Goal: Task Accomplishment & Management: Manage account settings

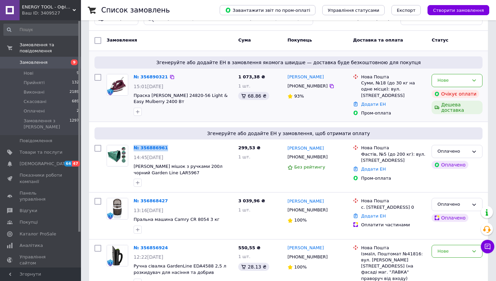
scroll to position [59, 0]
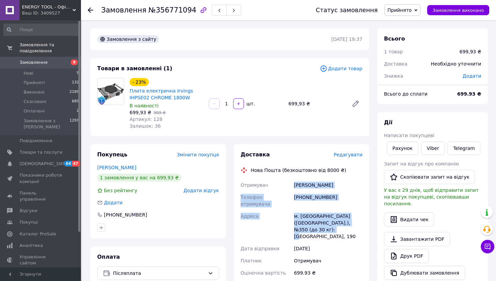
drag, startPoint x: 311, startPoint y: 221, endPoint x: 291, endPoint y: 187, distance: 39.5
click at [291, 187] on div "Отримувач [PERSON_NAME] Телефон отримувача [PHONE_NUMBER] Адреса [PERSON_NAME].…" at bounding box center [301, 254] width 124 height 150
copy div "Отримувач [PERSON_NAME] Телефон отримувача [PHONE_NUMBER] Адреса [PERSON_NAME].…"
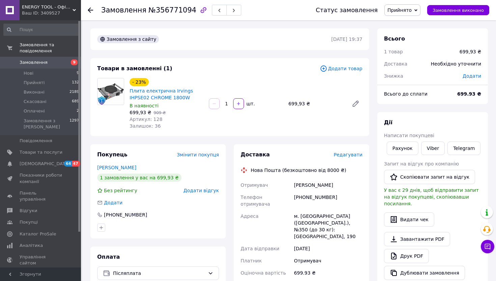
click at [323, 197] on div "[PHONE_NUMBER]" at bounding box center [327, 200] width 71 height 19
click at [323, 197] on div "+380973970813" at bounding box center [327, 200] width 71 height 19
copy div "+380973970813"
click at [321, 183] on div "Жильцова Марина" at bounding box center [327, 185] width 71 height 12
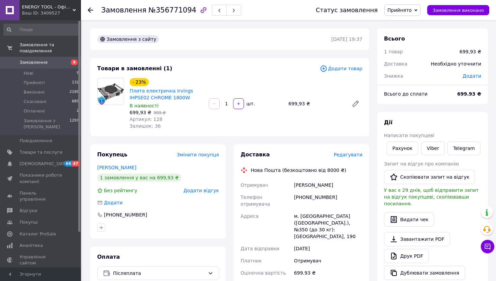
click at [321, 183] on div "Жильцова Марина" at bounding box center [327, 185] width 71 height 12
copy div "Жильцова Марина"
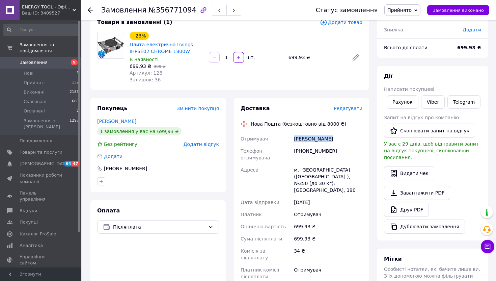
scroll to position [144, 0]
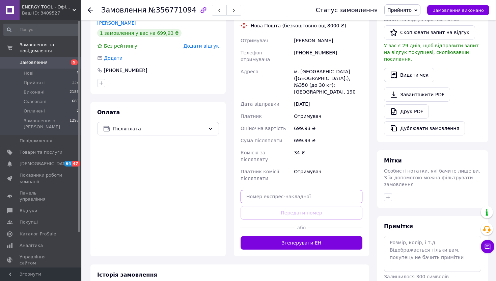
click at [291, 190] on input "text" at bounding box center [301, 196] width 122 height 13
paste input "20451225164315"
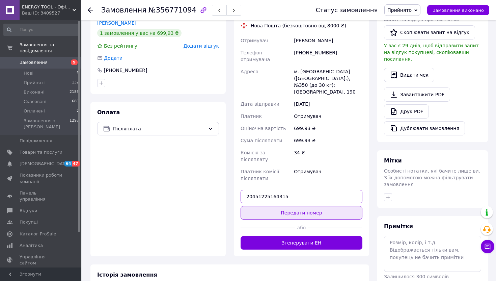
type input "20451225164315"
click at [291, 206] on button "Передати номер" at bounding box center [301, 212] width 122 height 13
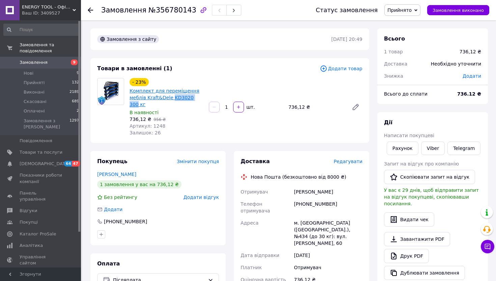
drag, startPoint x: 205, startPoint y: 96, endPoint x: 171, endPoint y: 99, distance: 33.9
click at [171, 99] on div "- 23% Комплект для переміщення меблів Kraft&Dele KD3020 300 кг В наявності 736,…" at bounding box center [166, 107] width 79 height 61
copy link "KD3020 300"
click at [417, 11] on icon at bounding box center [415, 10] width 3 height 3
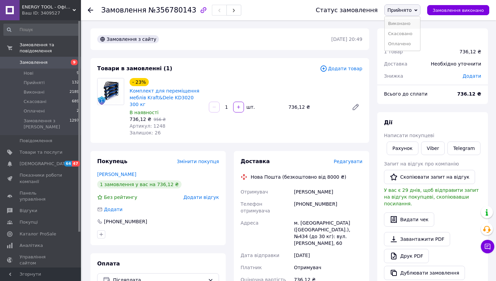
click at [410, 24] on li "Виконано" at bounding box center [402, 24] width 35 height 10
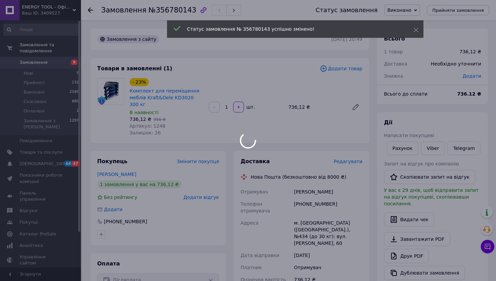
click at [57, 153] on div at bounding box center [248, 140] width 496 height 281
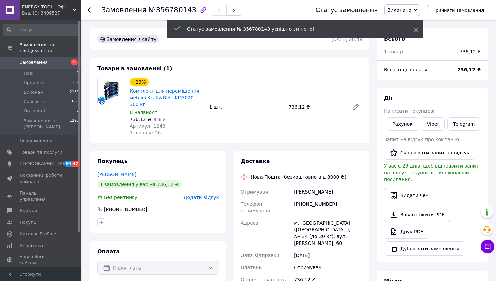
click at [57, 153] on span "Товари та послуги" at bounding box center [41, 152] width 43 height 6
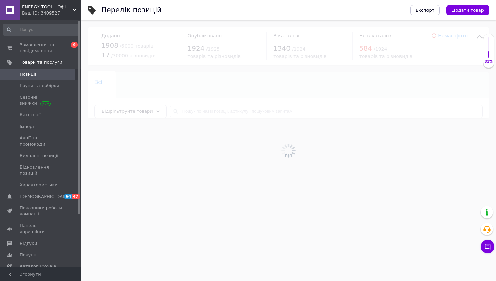
click at [215, 110] on div at bounding box center [288, 150] width 415 height 260
click at [215, 110] on input "text" at bounding box center [326, 111] width 312 height 13
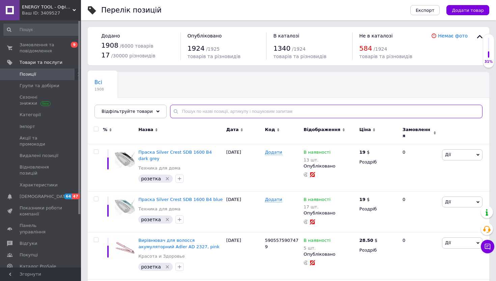
click at [215, 110] on input "text" at bounding box center [326, 111] width 312 height 13
paste input "KD3020 300"
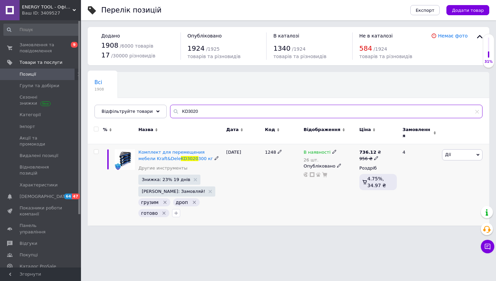
type input "KD3020"
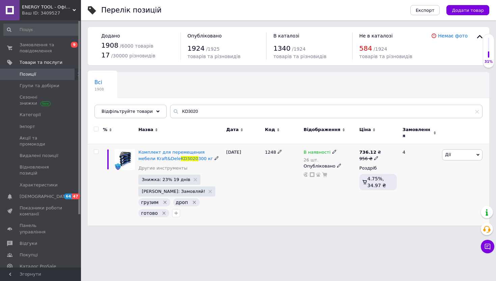
click at [334, 149] on div "В наявності 26 шт." at bounding box center [330, 155] width 52 height 13
click at [333, 149] on icon at bounding box center [334, 151] width 4 height 4
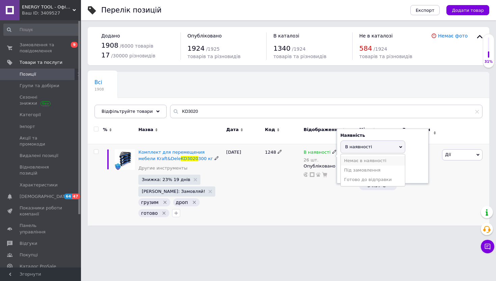
click at [343, 156] on li "Немає в наявності" at bounding box center [373, 160] width 64 height 9
click at [348, 161] on div "Залишки 26 шт." at bounding box center [382, 168] width 84 height 21
click at [348, 166] on input "26" at bounding box center [365, 172] width 51 height 13
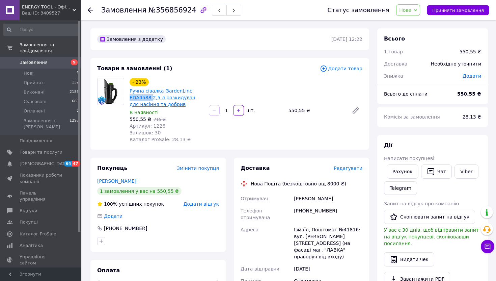
drag, startPoint x: 129, startPoint y: 98, endPoint x: 151, endPoint y: 96, distance: 22.7
click at [151, 96] on div "Ручна сівалка GardenLine EDA4588 2,5 л розкидувач для насіння та добрив" at bounding box center [166, 98] width 75 height 22
copy link "EDA4588"
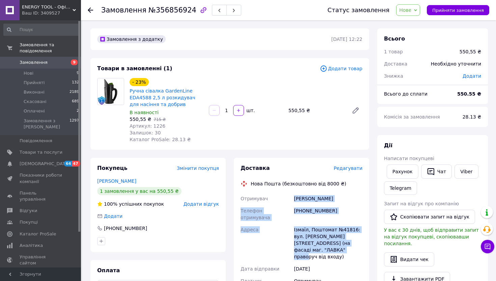
drag, startPoint x: 343, startPoint y: 244, endPoint x: 290, endPoint y: 198, distance: 70.1
click at [290, 199] on div "Отримувач Тигипко Світлана Телефон отримувача +380963951787 Адреса Ізмаїл, Пошт…" at bounding box center [301, 270] width 124 height 157
copy div "Отримувач Тигипко Світлана Телефон отримувача +380963951787 Адреса Ізмаїл, Пошт…"
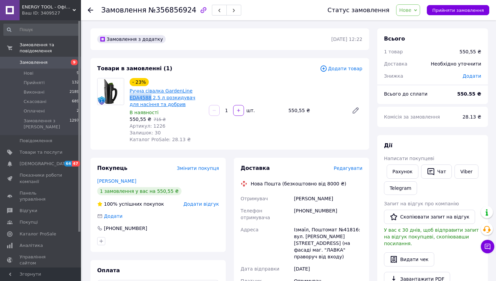
drag, startPoint x: 129, startPoint y: 96, endPoint x: 151, endPoint y: 95, distance: 22.3
click at [151, 95] on div "Ручна сівалка GardenLine EDA4588 2,5 л розкидувач для насіння та добрив" at bounding box center [166, 98] width 75 height 22
copy link "EDA4588"
click at [317, 205] on div "+380963951787" at bounding box center [327, 213] width 71 height 19
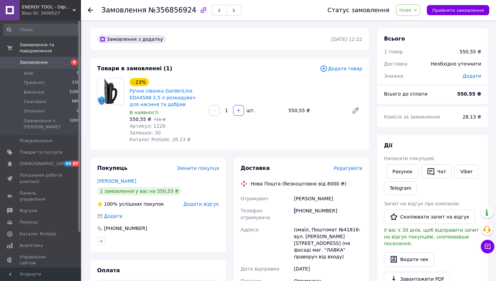
click at [317, 205] on div "+380963951787" at bounding box center [327, 213] width 71 height 19
copy div "+380963951787"
click at [304, 196] on div "Тигипко Світлана" at bounding box center [327, 198] width 71 height 12
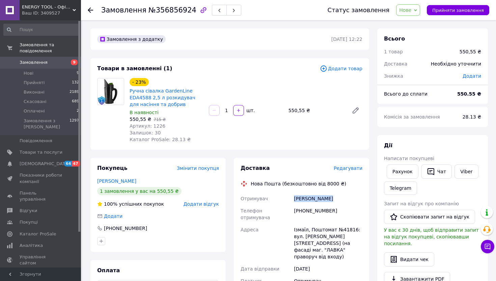
click at [304, 196] on div "Тигипко Світлана" at bounding box center [327, 198] width 71 height 12
copy div "Тигипко Світлана"
click at [301, 223] on div "Ізмаїл, Поштомат №41816: вул. Грушевського, 4 (на фасаді маг. "ЛАВКА" праворуч …" at bounding box center [327, 242] width 71 height 39
copy div "Ізмаїл"
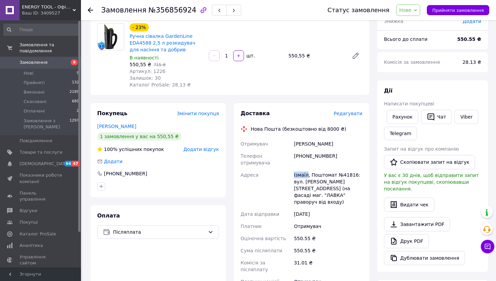
scroll to position [105, 0]
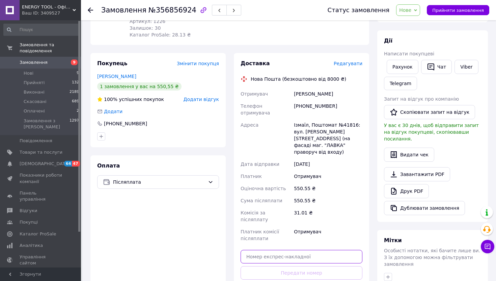
click at [298, 250] on input "text" at bounding box center [301, 256] width 122 height 13
paste input "20451225171145"
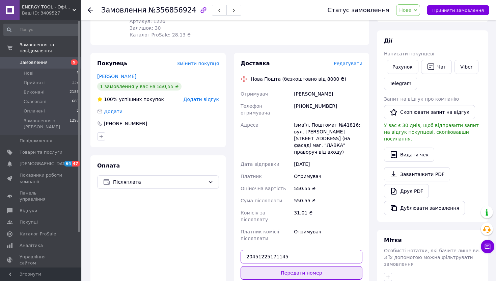
type input "20451225171145"
click at [296, 266] on button "Передати номер" at bounding box center [301, 272] width 122 height 13
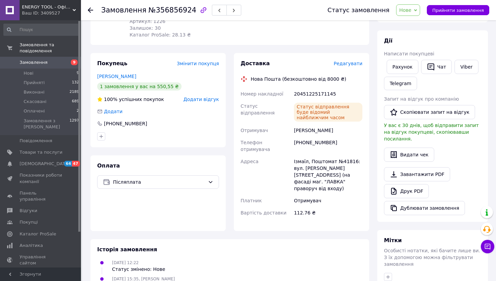
click at [416, 12] on span "Нове" at bounding box center [408, 9] width 24 height 11
click at [416, 19] on li "Прийнято" at bounding box center [411, 24] width 31 height 10
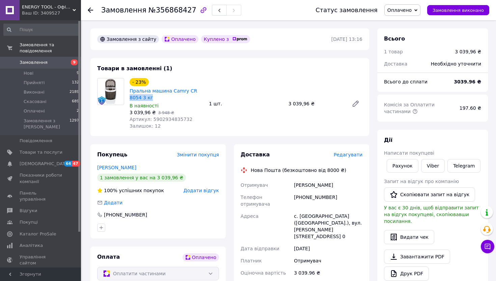
drag, startPoint x: 157, startPoint y: 98, endPoint x: 129, endPoint y: 94, distance: 27.6
click at [130, 94] on span "Пральна машина Camry CR 8054 3 кг" at bounding box center [167, 93] width 74 height 13
copy link "8054 3 кг"
click at [148, 101] on div "Пральна машина Camry CR 8054 3 кг" at bounding box center [166, 94] width 75 height 15
drag, startPoint x: 154, startPoint y: 99, endPoint x: 127, endPoint y: 91, distance: 28.7
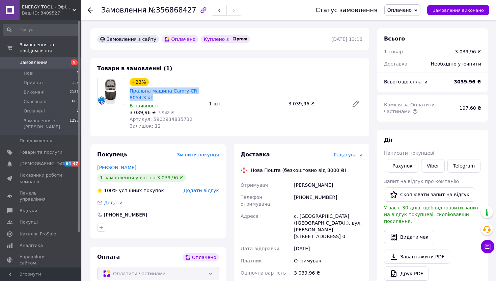
click at [127, 91] on div "- 23% Пральна машина Camry CR 8054 3 кг В наявності 3 039,96 ₴   3 948 ₴ Артику…" at bounding box center [166, 104] width 79 height 54
copy link "Пральна машина Camry CR 8054 3 кг"
click at [417, 9] on icon at bounding box center [415, 10] width 3 height 3
click at [412, 22] on li "Прийнято" at bounding box center [402, 24] width 35 height 10
click at [172, 88] on link "Пральна машина Camry CR 8054 3 кг" at bounding box center [164, 94] width 68 height 12
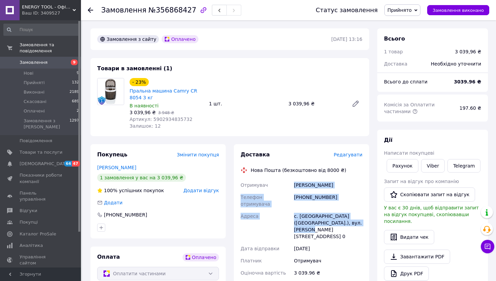
drag, startPoint x: 361, startPoint y: 216, endPoint x: 292, endPoint y: 183, distance: 75.9
click at [292, 183] on div "Отримувач Каліновський Леонід Телефон отримувача +380959014801 Адреса с. Триліс…" at bounding box center [301, 229] width 124 height 100
copy div "Отримувач Каліновський Леонід Телефон отримувача +380959014801 Адреса с. Триліс…"
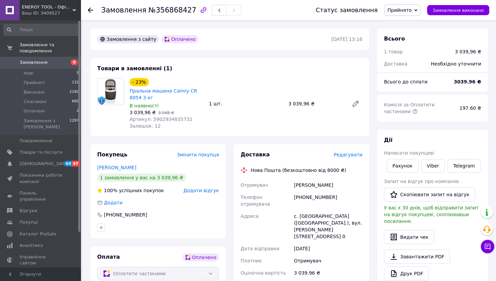
click at [307, 198] on div "+380959014801" at bounding box center [327, 200] width 71 height 19
copy div "+380959014801"
click at [312, 210] on div "с. Триліси (Київська обл.), вул. Жукова, буд. 13, кв. 0" at bounding box center [327, 226] width 71 height 32
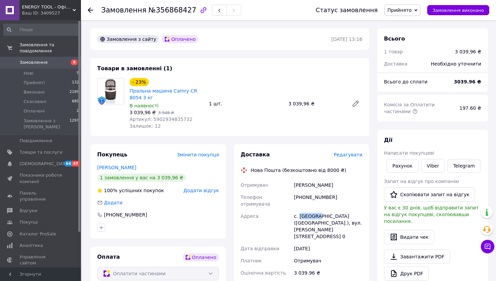
click at [312, 210] on div "с. Триліси (Київська обл.), вул. Жукова, буд. 13, кв. 0" at bounding box center [327, 226] width 71 height 32
copy div "Триліси"
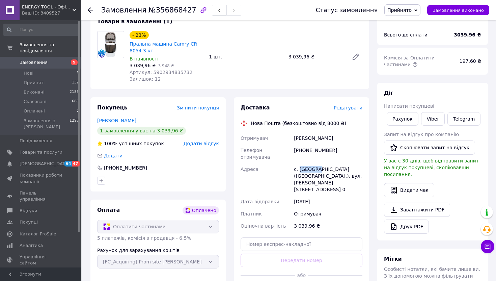
scroll to position [96, 0]
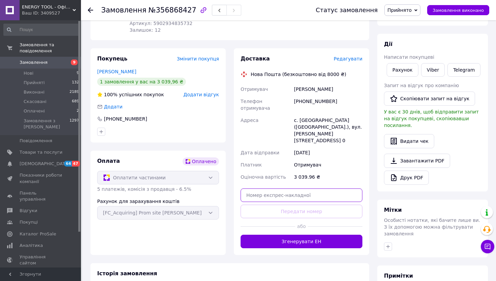
click at [298, 188] on input "text" at bounding box center [301, 194] width 122 height 13
paste input "20451225188169"
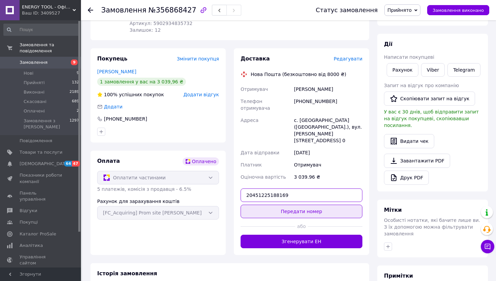
type input "20451225188169"
click at [298, 204] on button "Передати номер" at bounding box center [301, 210] width 122 height 13
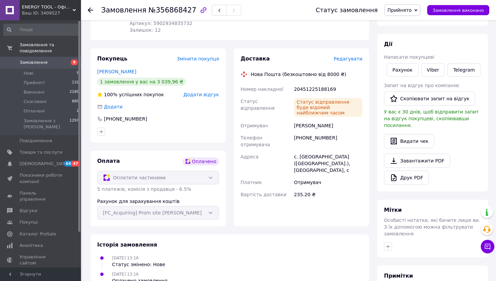
click at [309, 121] on div "Каліновський Леонід" at bounding box center [327, 125] width 71 height 12
copy div "Каліновський Леонід"
click at [321, 139] on div "+380959014801" at bounding box center [327, 141] width 71 height 19
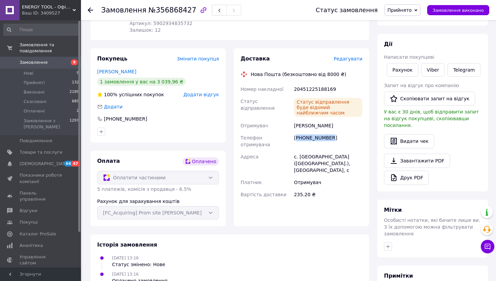
click at [321, 139] on div "+380959014801" at bounding box center [327, 141] width 71 height 19
copy div "+380959014801"
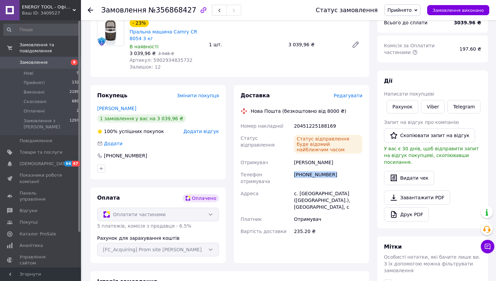
scroll to position [44, 0]
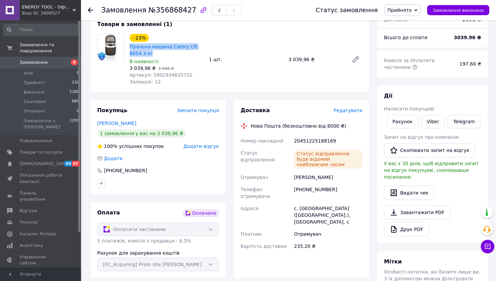
drag, startPoint x: 155, startPoint y: 53, endPoint x: 129, endPoint y: 48, distance: 27.5
click at [129, 48] on div "Пральна машина Camry CR 8054 3 кг" at bounding box center [166, 49] width 75 height 15
copy link "Пральна машина Camry CR 8054 3 кг"
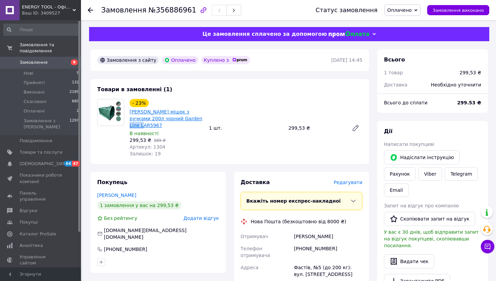
drag, startPoint x: 198, startPoint y: 120, endPoint x: 175, endPoint y: 120, distance: 22.6
click at [175, 120] on span "[PERSON_NAME] мішок з ручками 200л чорний Garden Line LAR5967" at bounding box center [167, 118] width 74 height 20
copy link "LAR5967"
click at [408, 7] on span "Оплачено" at bounding box center [399, 9] width 24 height 5
drag, startPoint x: 402, startPoint y: 32, endPoint x: 402, endPoint y: 43, distance: 10.8
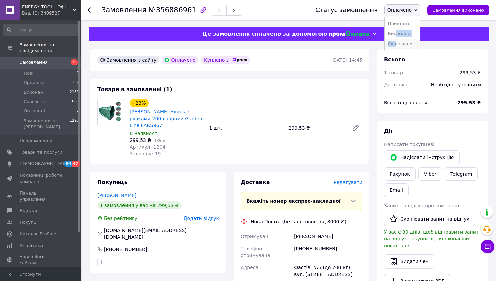
click at [402, 43] on ul "Прийнято [PERSON_NAME]" at bounding box center [402, 34] width 36 height 34
click at [412, 11] on span "Оплачено" at bounding box center [399, 9] width 24 height 5
click at [406, 45] on li "Скасовано" at bounding box center [402, 44] width 35 height 10
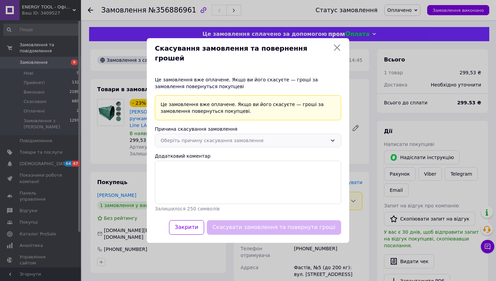
click at [261, 138] on div "Оберіть причину скасування замовлення" at bounding box center [244, 140] width 167 height 7
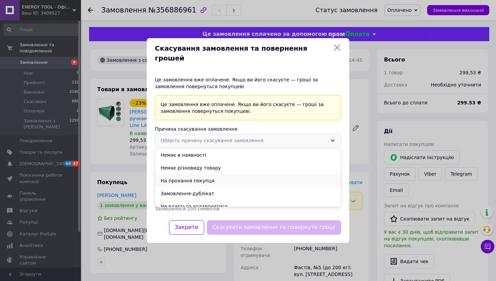
click at [226, 175] on li "На прохання покупця" at bounding box center [248, 180] width 186 height 13
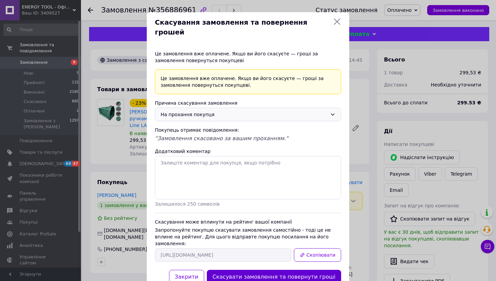
click at [271, 270] on button "Скасувати замовлення та повернути гроші" at bounding box center [274, 277] width 134 height 15
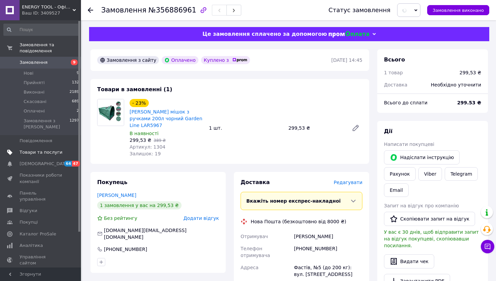
click at [32, 149] on span "Товари та послуги" at bounding box center [41, 152] width 43 height 6
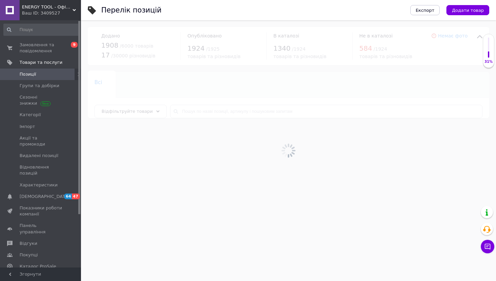
click at [205, 114] on div at bounding box center [288, 150] width 415 height 260
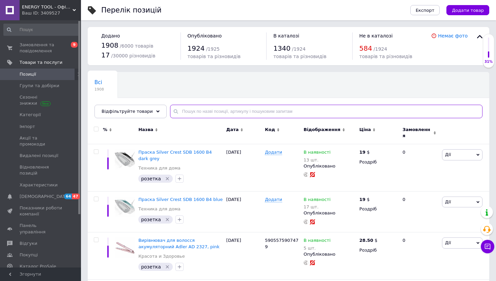
click at [205, 113] on input "text" at bounding box center [326, 111] width 312 height 13
paste input "LAR5967"
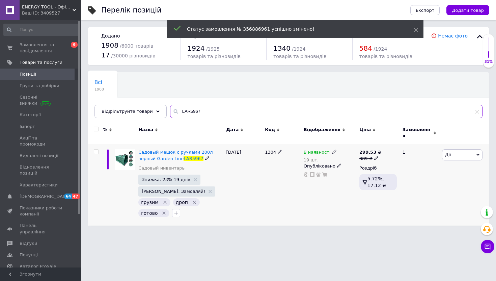
type input "LAR5967"
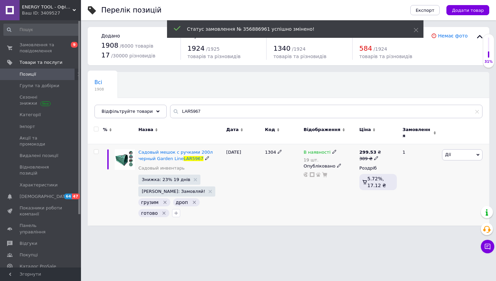
click at [332, 150] on use at bounding box center [334, 152] width 4 height 4
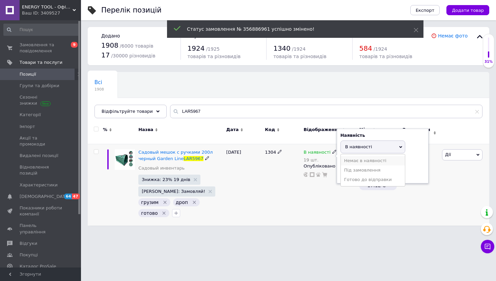
click at [355, 156] on li "Немає в наявності" at bounding box center [373, 160] width 64 height 9
click at [355, 173] on input "19" at bounding box center [365, 172] width 51 height 13
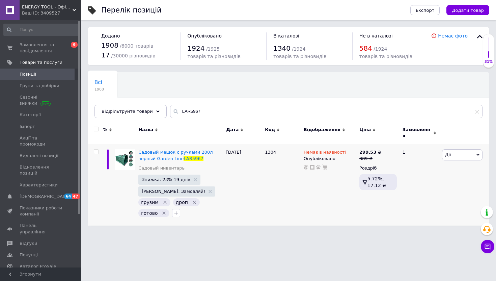
click at [51, 11] on div "Ваш ID: 3409527" at bounding box center [51, 13] width 59 height 6
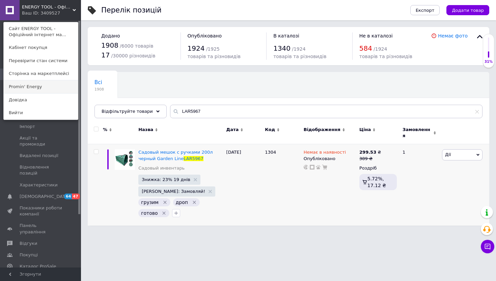
click at [41, 87] on link "Promin' Energy" at bounding box center [41, 86] width 74 height 13
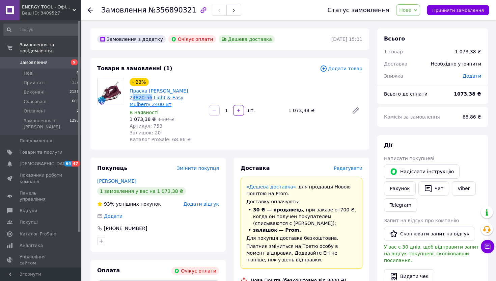
drag, startPoint x: 208, startPoint y: 88, endPoint x: 181, endPoint y: 88, distance: 27.0
click at [181, 88] on div "- 23% Праска [PERSON_NAME] 24820-56 Light & Easy Mulberry 2400 Вт В наявності 1…" at bounding box center [246, 110] width 238 height 67
copy link "4820-56"
click at [202, 96] on span "Праска [PERSON_NAME] 24820-56 Light & Easy Mulberry 2400 Вт" at bounding box center [167, 97] width 74 height 20
drag, startPoint x: 205, startPoint y: 90, endPoint x: 179, endPoint y: 90, distance: 25.6
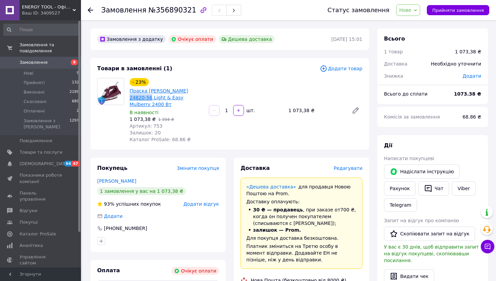
click at [179, 90] on div "- 23% Праска [PERSON_NAME] 24820-56 Light & Easy Mulberry 2400 Вт В наявності 1…" at bounding box center [166, 110] width 79 height 67
copy link "24820-56"
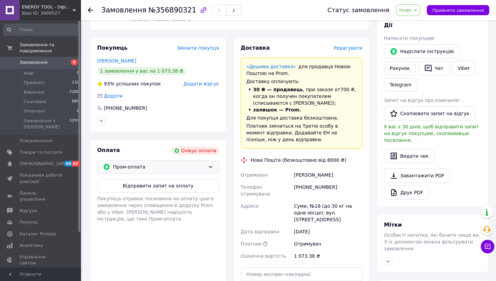
click at [207, 162] on div "Пром-оплата" at bounding box center [158, 166] width 122 height 13
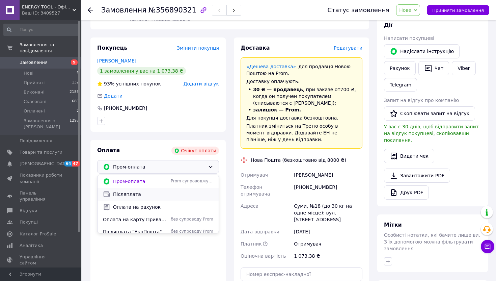
click at [172, 191] on span "Післяплата" at bounding box center [163, 194] width 100 height 7
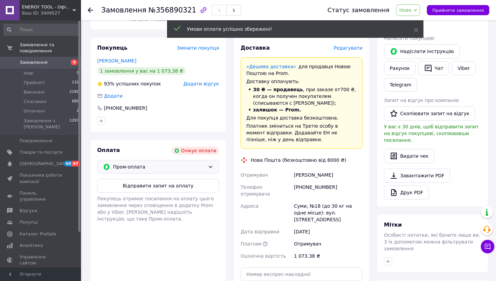
click at [195, 163] on span "Пром-оплата" at bounding box center [159, 166] width 92 height 7
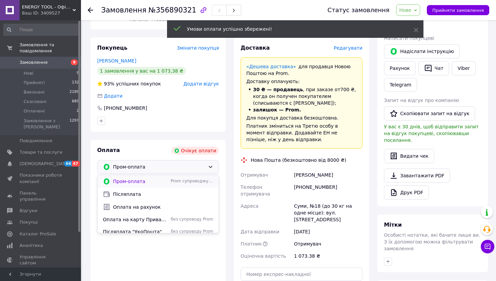
click at [169, 178] on div "Prom супроводжує покупку" at bounding box center [191, 181] width 45 height 6
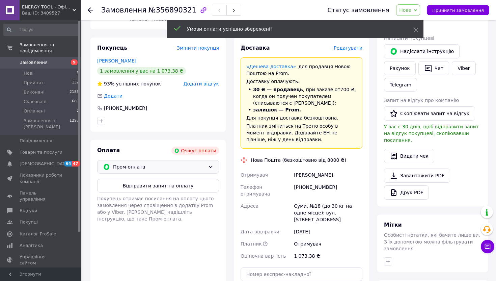
scroll to position [0, 0]
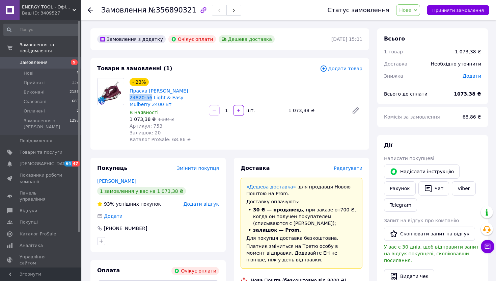
click at [419, 8] on span "Нове" at bounding box center [408, 9] width 24 height 11
click at [414, 42] on li "Скасовано" at bounding box center [411, 44] width 31 height 10
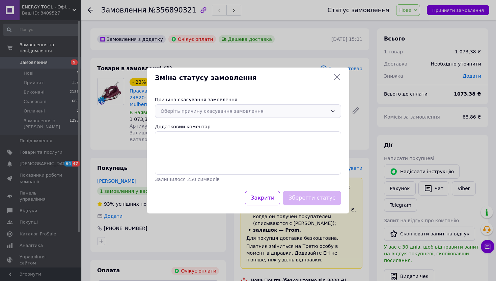
click at [274, 106] on div "Оберіть причину скасування замовлення" at bounding box center [248, 110] width 186 height 13
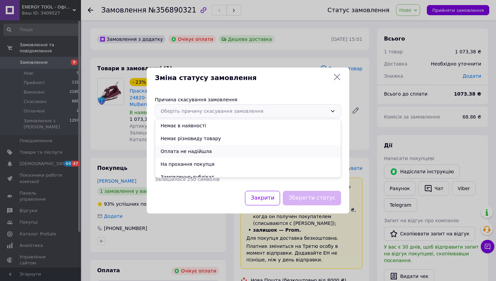
click at [215, 151] on li "Оплата не надійшла" at bounding box center [248, 151] width 186 height 13
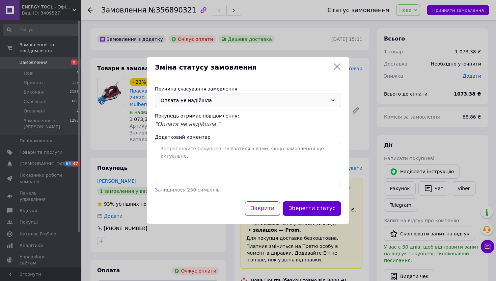
click at [298, 206] on button "Зберегти статус" at bounding box center [312, 208] width 58 height 15
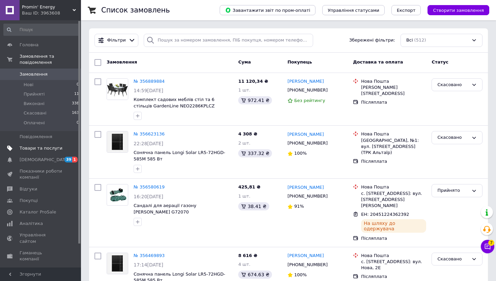
click at [68, 148] on span at bounding box center [71, 148] width 19 height 6
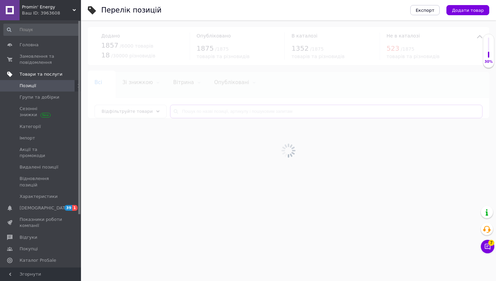
click at [204, 111] on input "text" at bounding box center [326, 111] width 312 height 13
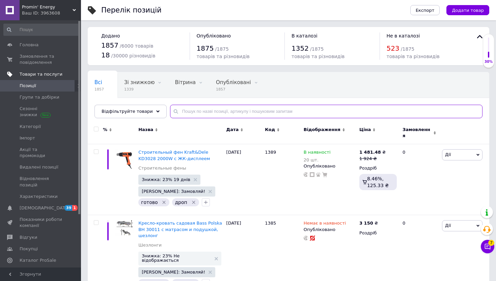
paste input "LAR5967"
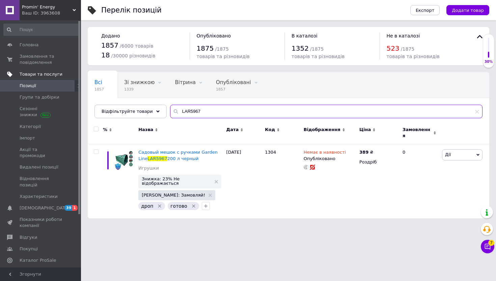
type input "LAR5967"
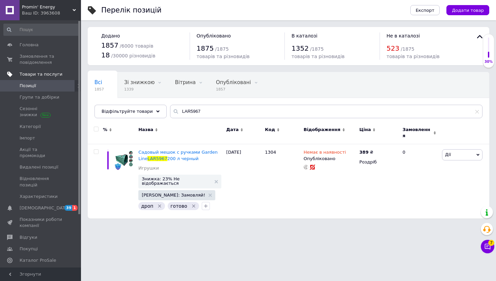
click at [222, 118] on div "Всі 1857 Зі знижкою 1339 Видалити Редагувати Вітрина 0 Видалити Редагувати Опуб…" at bounding box center [288, 98] width 401 height 56
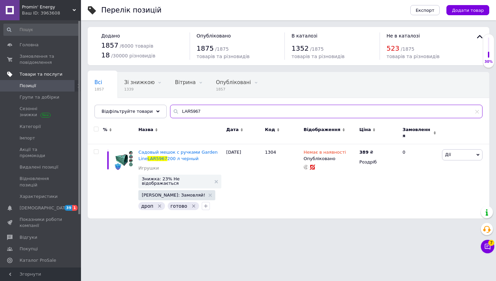
click at [222, 111] on input "LAR5967" at bounding box center [326, 111] width 312 height 13
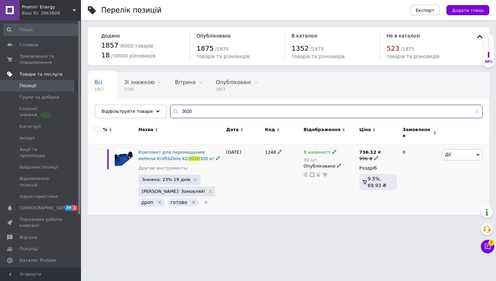
type input "3020"
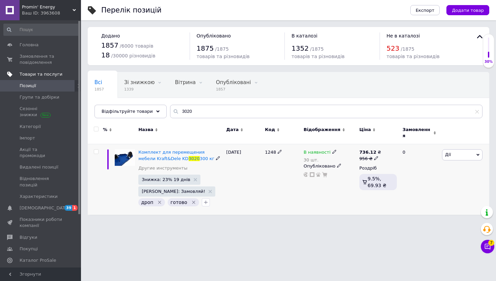
click at [333, 150] on div "В наявності" at bounding box center [320, 152] width 33 height 6
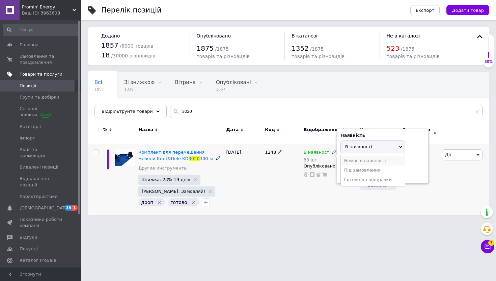
click at [349, 156] on li "Немає в наявності" at bounding box center [373, 160] width 64 height 9
click at [349, 166] on input "30" at bounding box center [365, 172] width 51 height 13
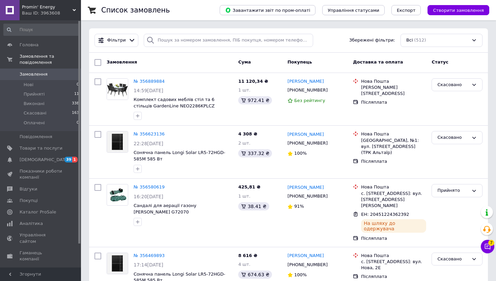
click at [65, 13] on div "Ваш ID: 3963608" at bounding box center [51, 13] width 59 height 6
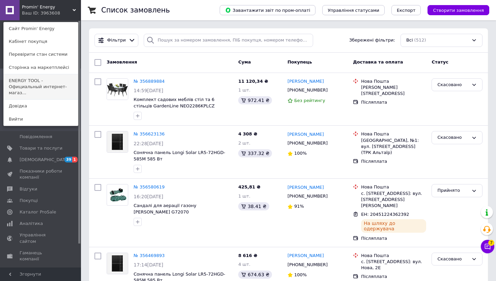
click at [46, 80] on link "ENERGY TOOL - Официальный интернет-магаз..." at bounding box center [41, 86] width 74 height 25
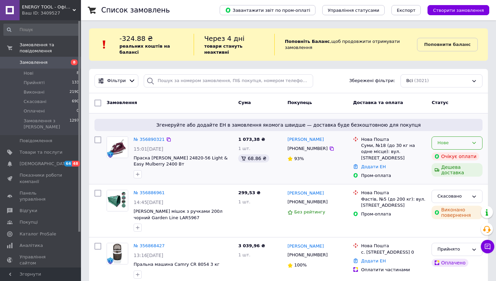
click at [443, 140] on div "Нове" at bounding box center [452, 142] width 31 height 7
click at [444, 179] on li "Скасовано" at bounding box center [457, 181] width 50 height 12
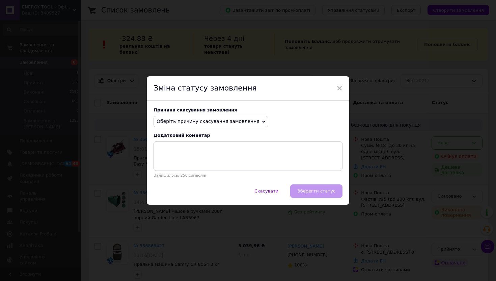
click at [248, 122] on span "Оберіть причину скасування замовлення" at bounding box center [208, 120] width 103 height 5
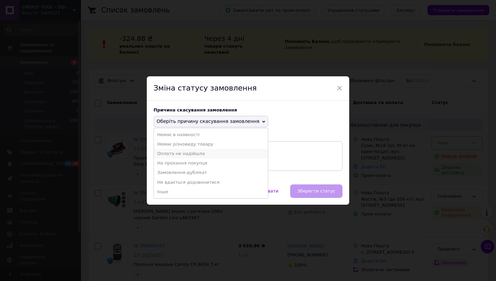
click at [211, 153] on li "Оплата не надійшла" at bounding box center [211, 153] width 114 height 9
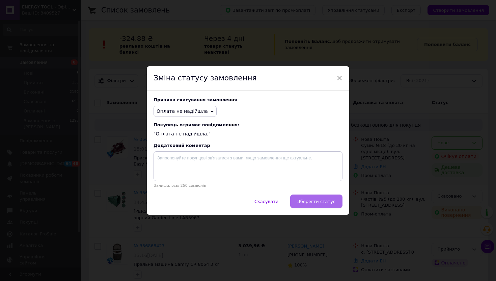
click at [320, 204] on button "Зберегти статус" at bounding box center [316, 200] width 52 height 13
